Goal: Transaction & Acquisition: Download file/media

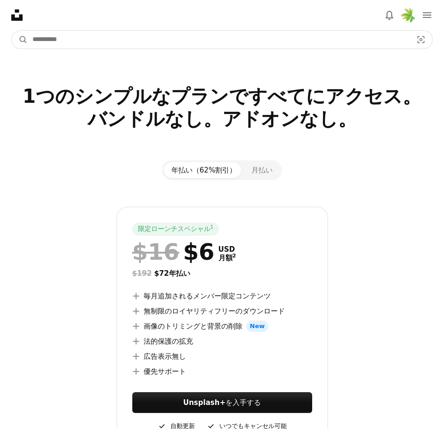
click at [216, 31] on input "サイト内でビジュアルを探す" at bounding box center [219, 40] width 382 height 18
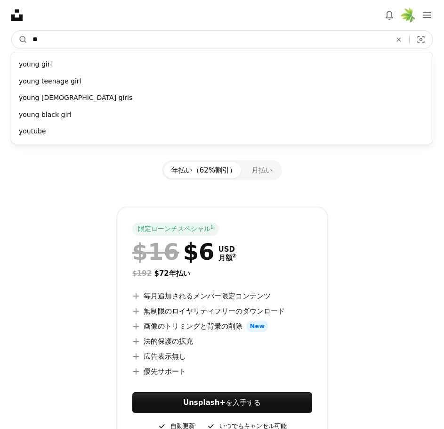
type input "*"
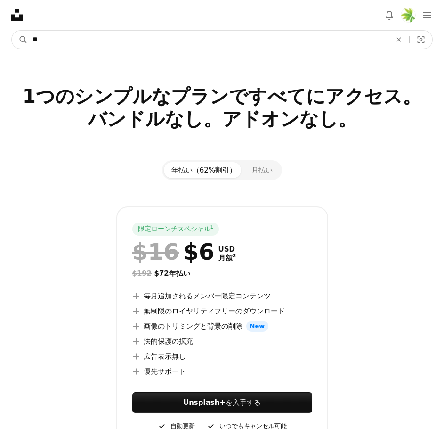
type input "**"
click button "A magnifying glass" at bounding box center [20, 40] width 16 height 18
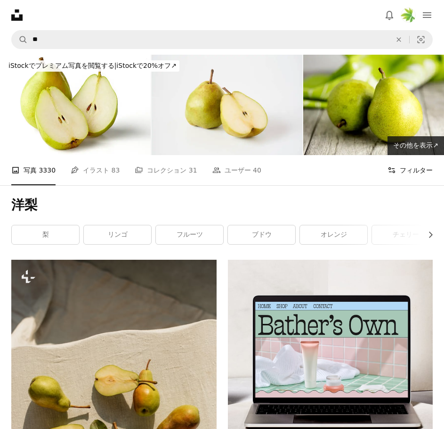
click at [425, 155] on button "Filters フィルター" at bounding box center [410, 170] width 45 height 30
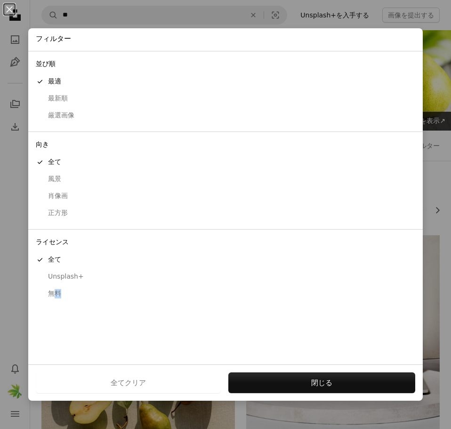
click at [58, 294] on div "無料" at bounding box center [226, 293] width 380 height 9
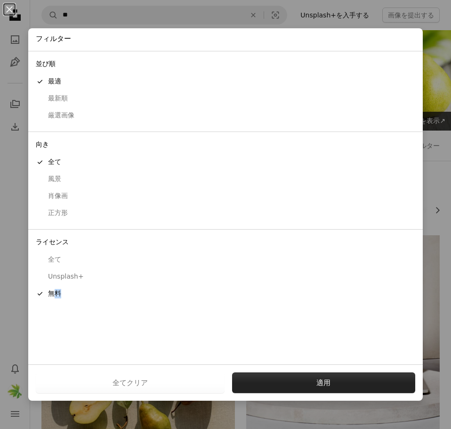
click at [241, 380] on button "適用" at bounding box center [324, 382] width 184 height 21
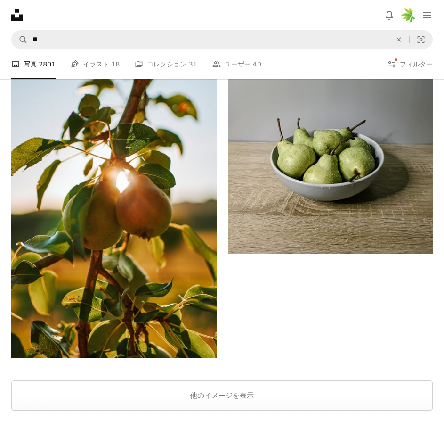
scroll to position [2542, 0]
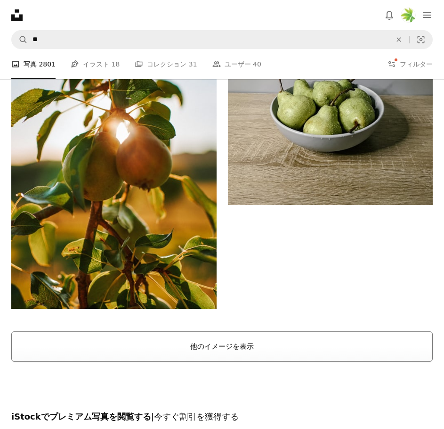
click at [338, 331] on button "他のイメージを表示" at bounding box center [222, 346] width 422 height 30
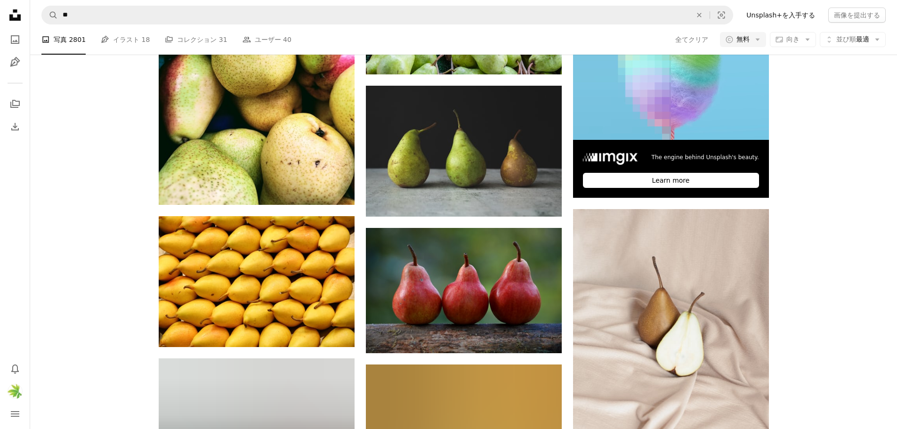
scroll to position [330, 0]
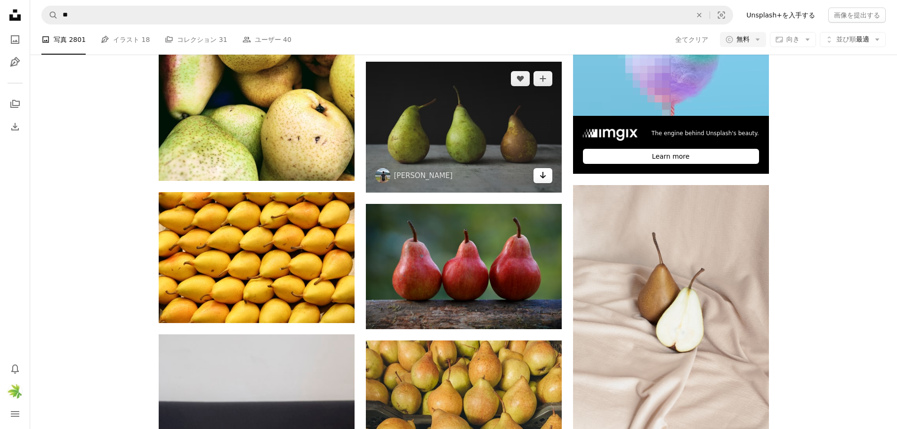
click at [444, 177] on icon "Arrow pointing down" at bounding box center [543, 175] width 8 height 11
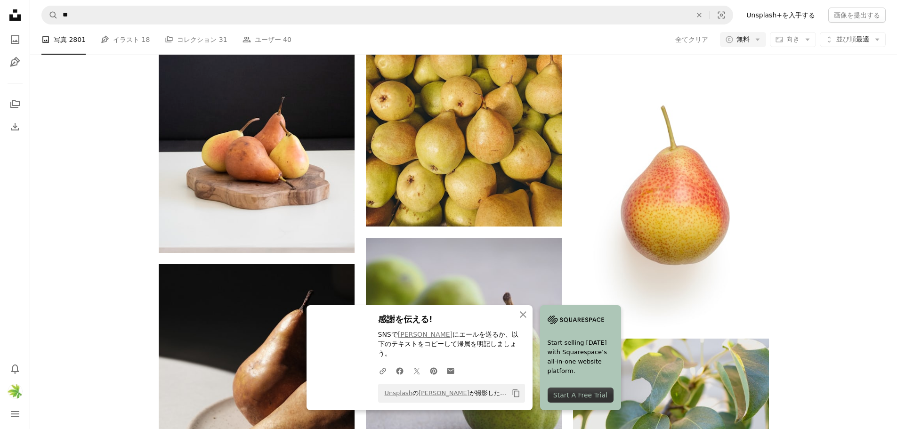
scroll to position [706, 0]
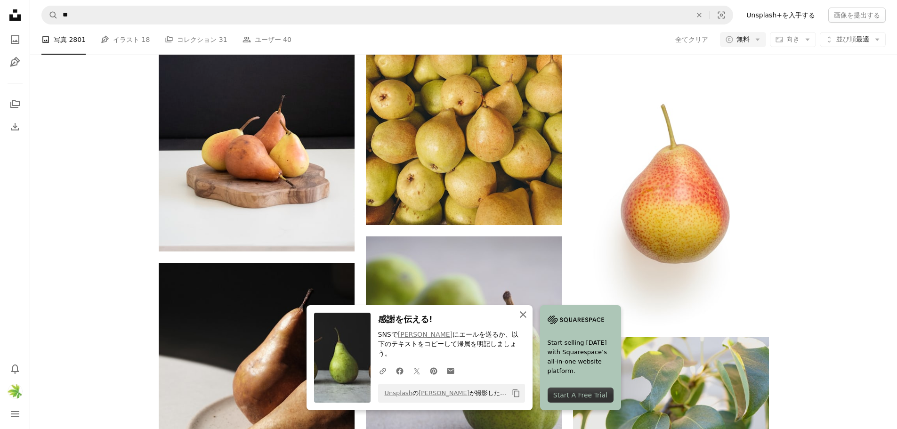
click at [444, 318] on icon "button" at bounding box center [523, 314] width 7 height 7
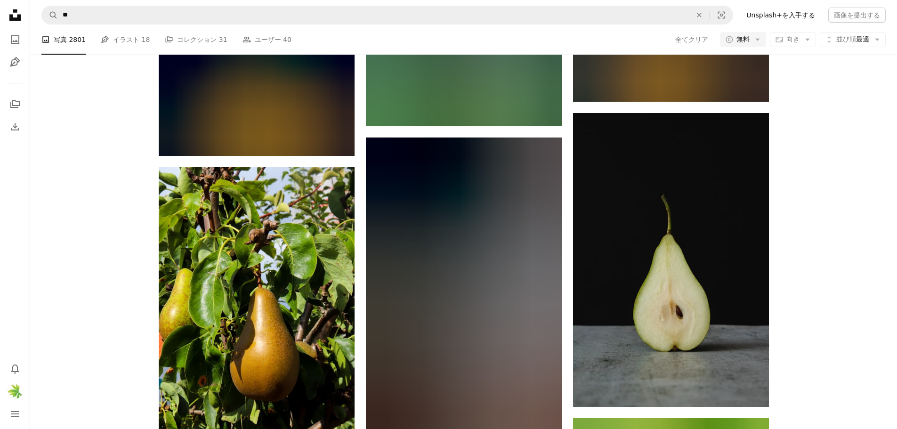
scroll to position [6217, 0]
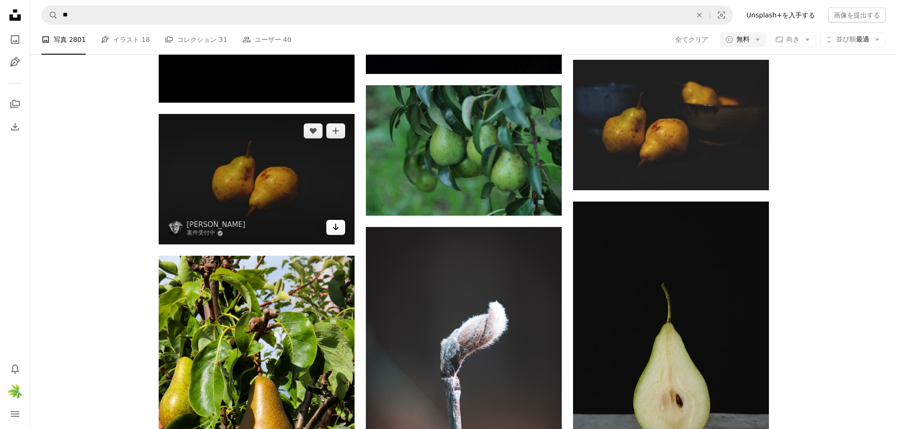
click at [339, 225] on icon "Arrow pointing down" at bounding box center [336, 226] width 8 height 11
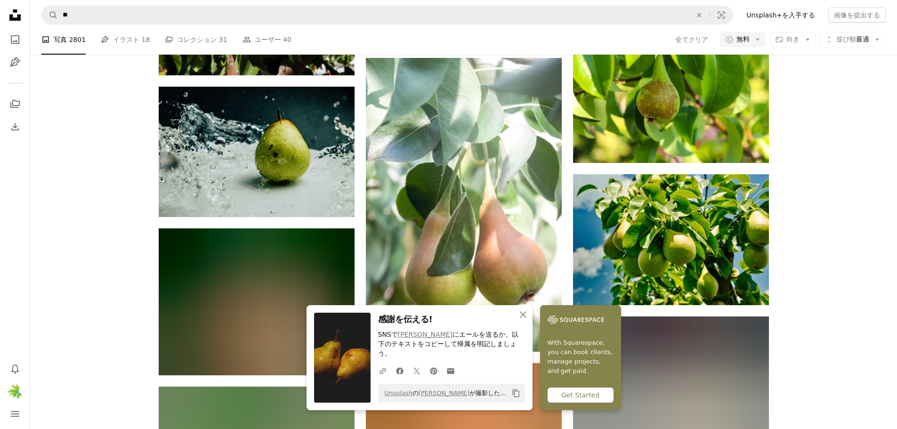
scroll to position [6735, 0]
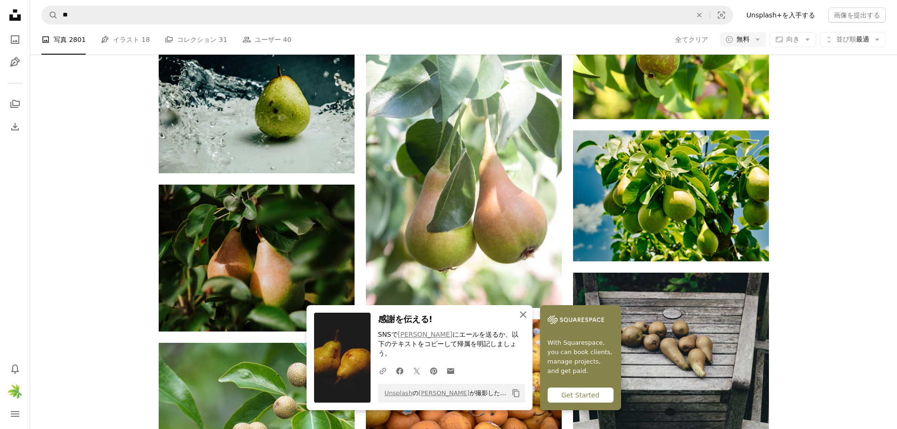
click at [444, 318] on icon "button" at bounding box center [523, 314] width 7 height 7
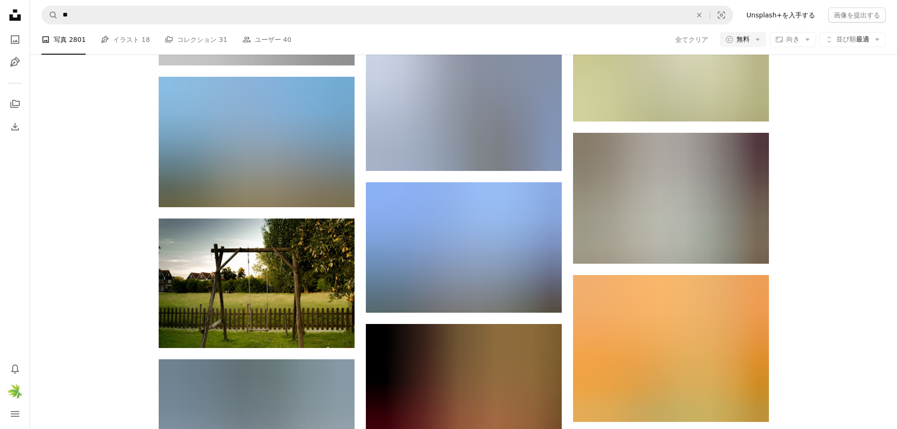
scroll to position [16389, 0]
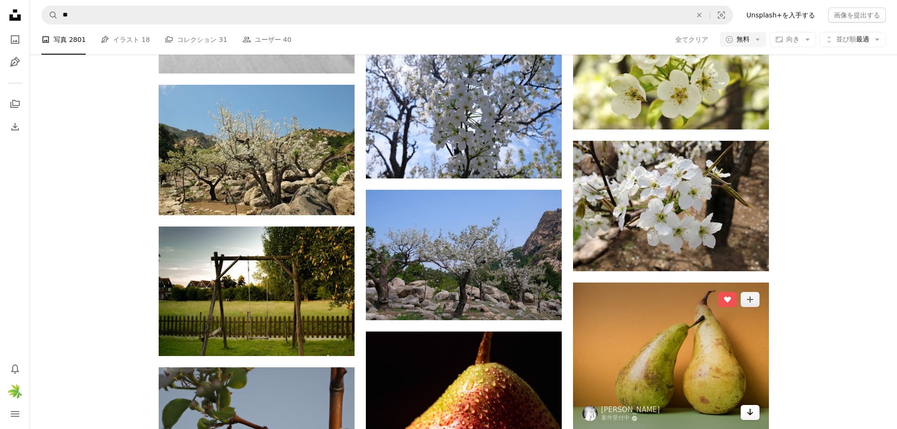
click at [444, 411] on icon "Arrow pointing down" at bounding box center [750, 411] width 8 height 11
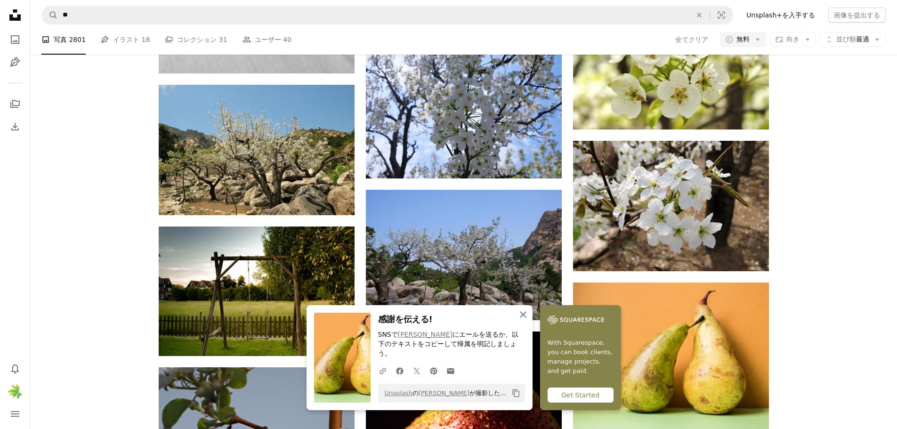
click at [444, 320] on icon "An X shape" at bounding box center [523, 314] width 11 height 11
